Goal: Information Seeking & Learning: Check status

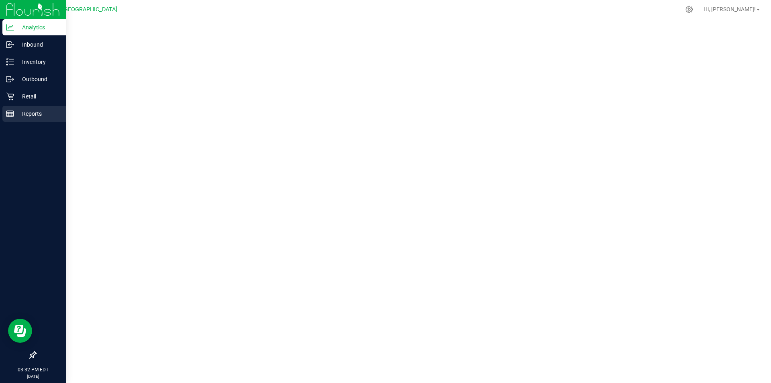
click at [14, 116] on p "Reports" at bounding box center [38, 114] width 48 height 10
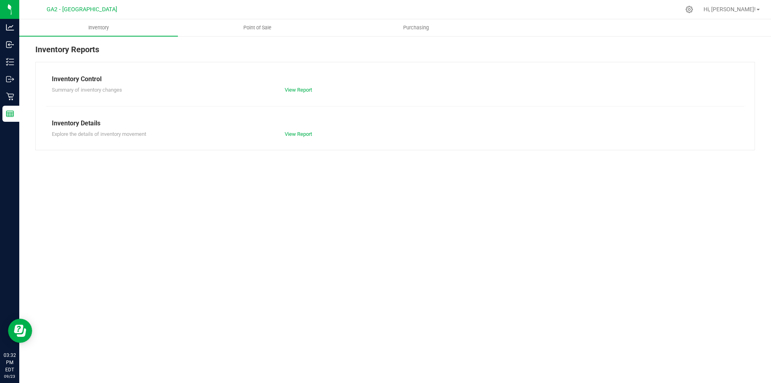
drag, startPoint x: 209, startPoint y: 51, endPoint x: 216, endPoint y: 51, distance: 6.8
click at [212, 51] on div "Inventory Reports" at bounding box center [395, 52] width 720 height 18
click at [236, 41] on div "Inventory Reports Inventory Control Summary of inventory changes View Report In…" at bounding box center [395, 96] width 752 height 123
click at [267, 17] on nav "GA2 - Stockbridge Hi, Chris!" at bounding box center [395, 9] width 752 height 19
click at [266, 25] on span "Point of Sale" at bounding box center [257, 27] width 50 height 7
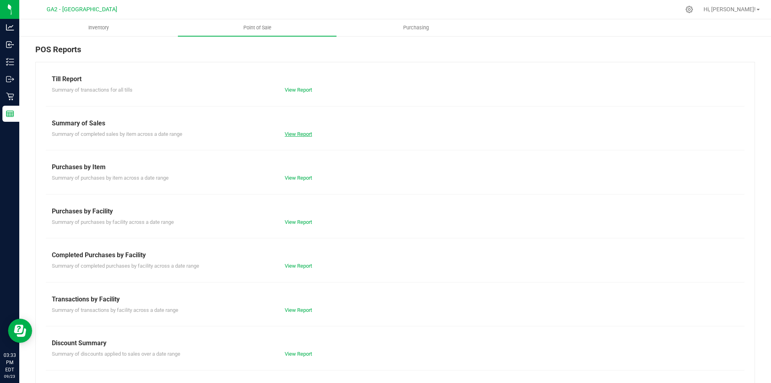
click at [291, 136] on link "View Report" at bounding box center [298, 134] width 27 height 6
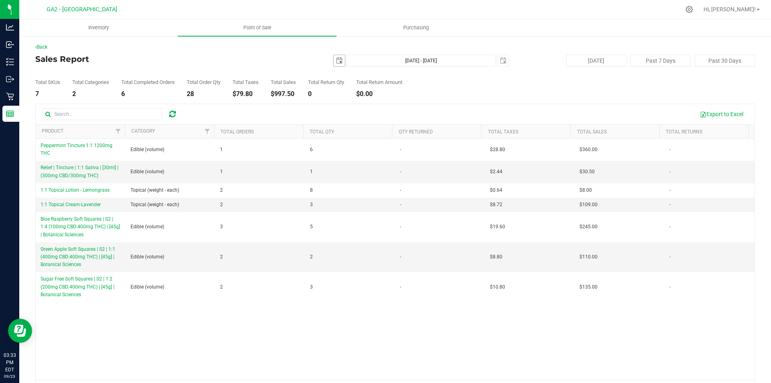
click at [339, 62] on span "select" at bounding box center [339, 60] width 11 height 11
click at [290, 84] on div "Total Sales" at bounding box center [283, 82] width 25 height 5
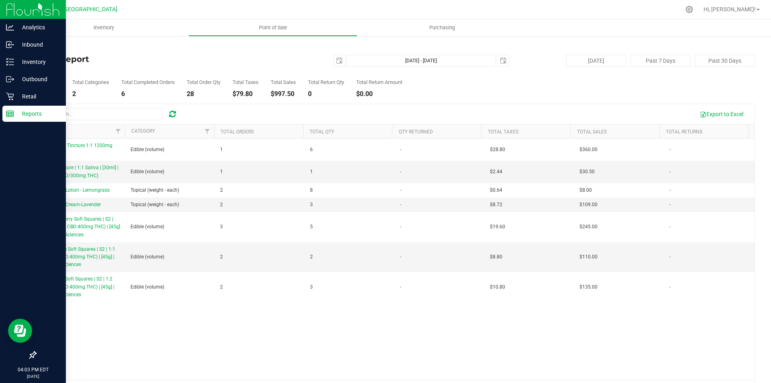
click at [38, 113] on p "Reports" at bounding box center [38, 114] width 48 height 10
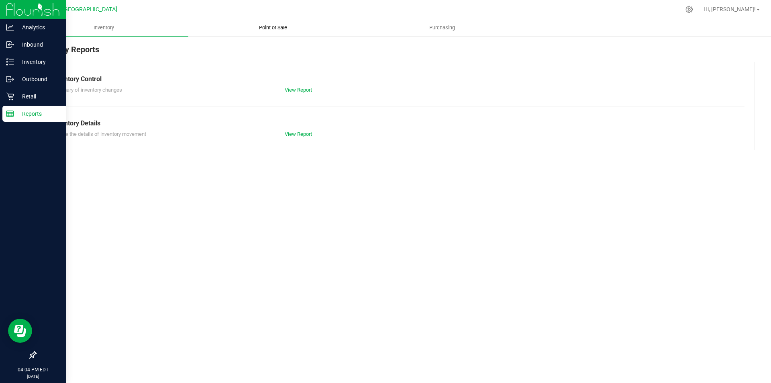
click at [269, 30] on span "Point of Sale" at bounding box center [273, 27] width 50 height 7
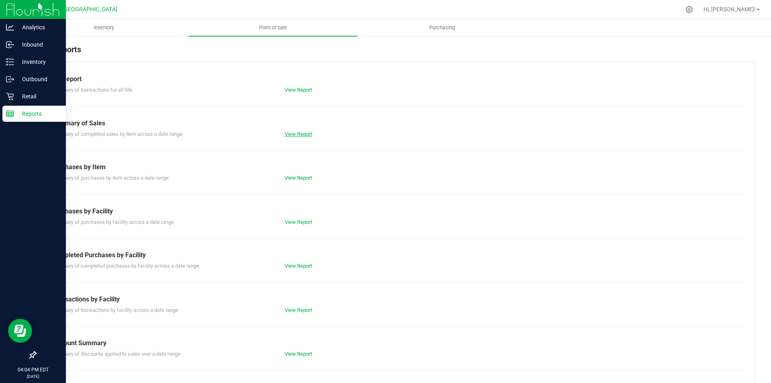
click at [291, 133] on link "View Report" at bounding box center [298, 134] width 27 height 6
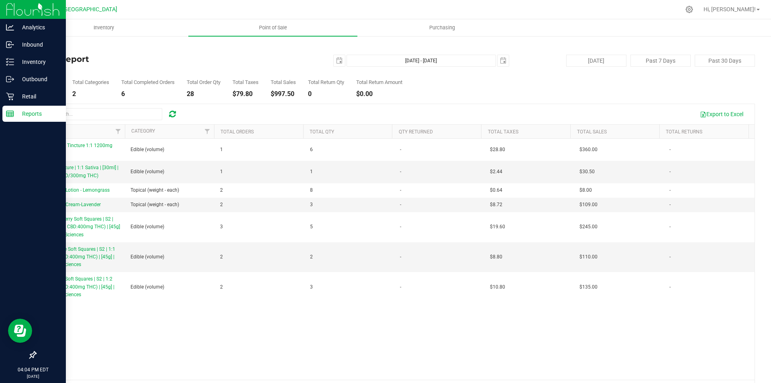
click at [13, 114] on icon at bounding box center [10, 114] width 8 height 8
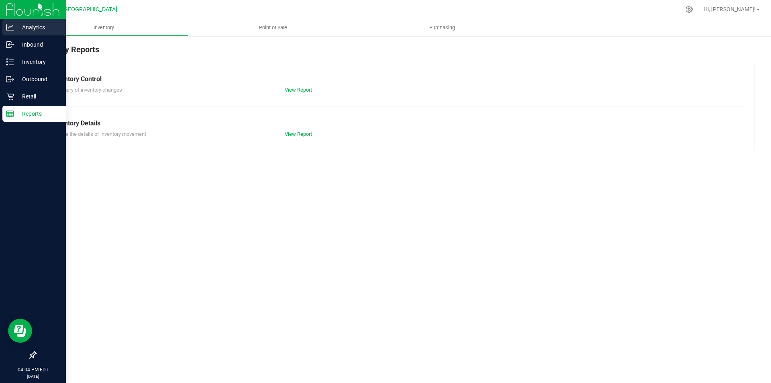
click at [27, 23] on p "Analytics" at bounding box center [38, 27] width 48 height 10
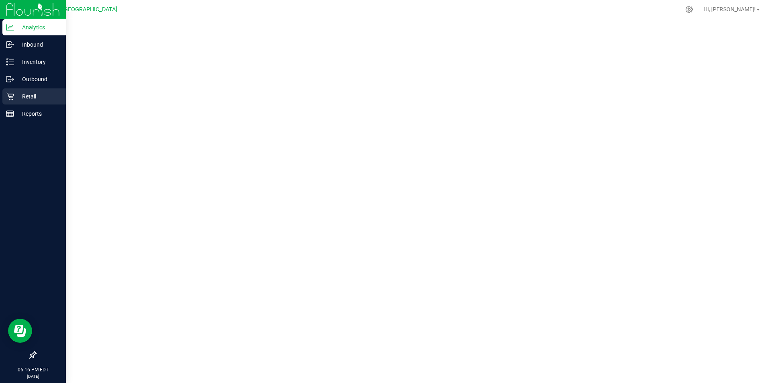
click at [42, 96] on p "Retail" at bounding box center [38, 97] width 48 height 10
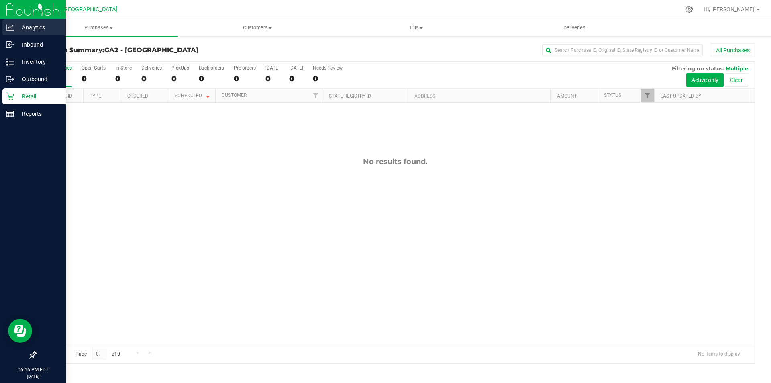
click at [47, 24] on p "Analytics" at bounding box center [38, 27] width 48 height 10
